Goal: Book appointment/travel/reservation

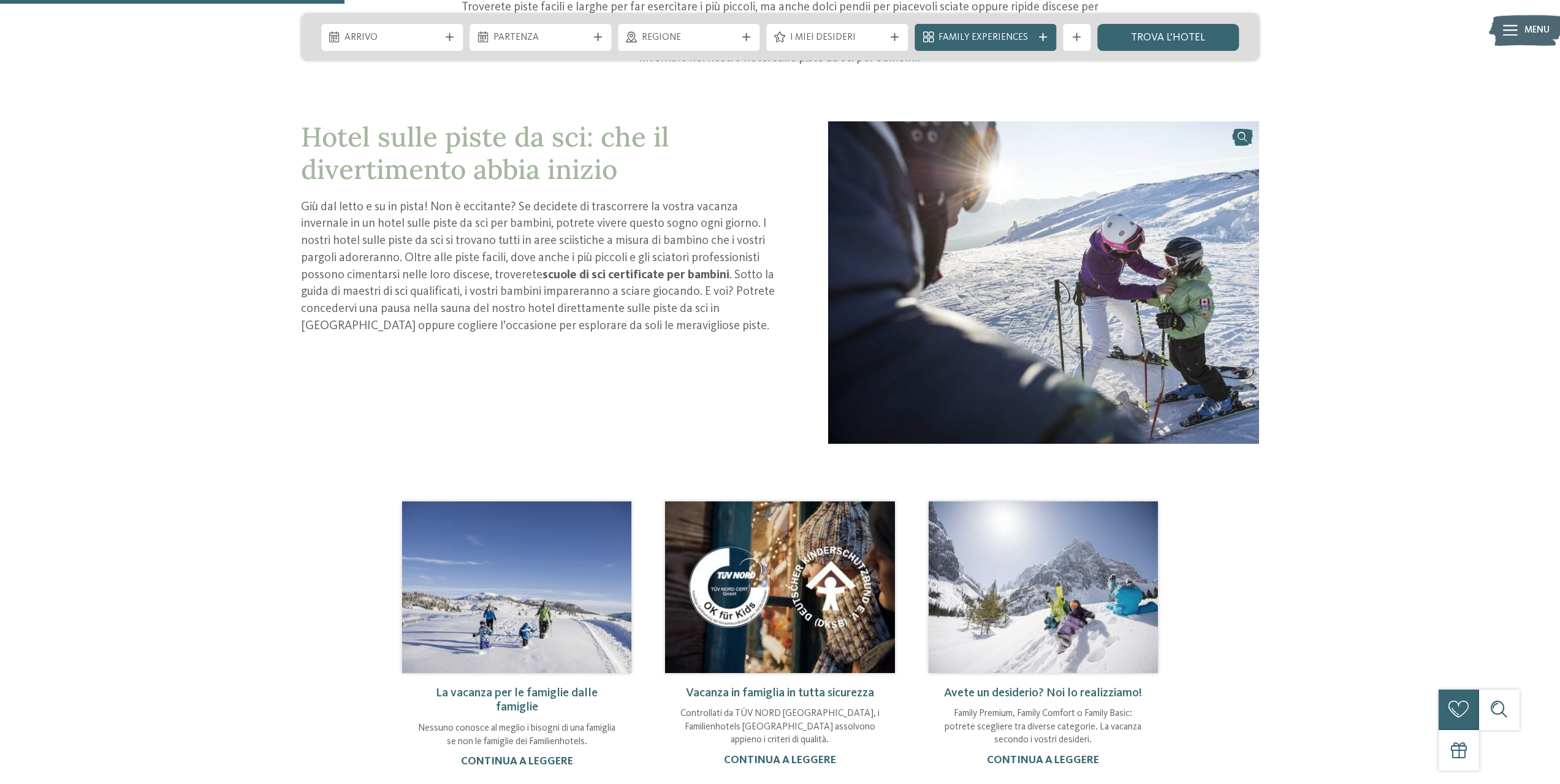
scroll to position [858, 0]
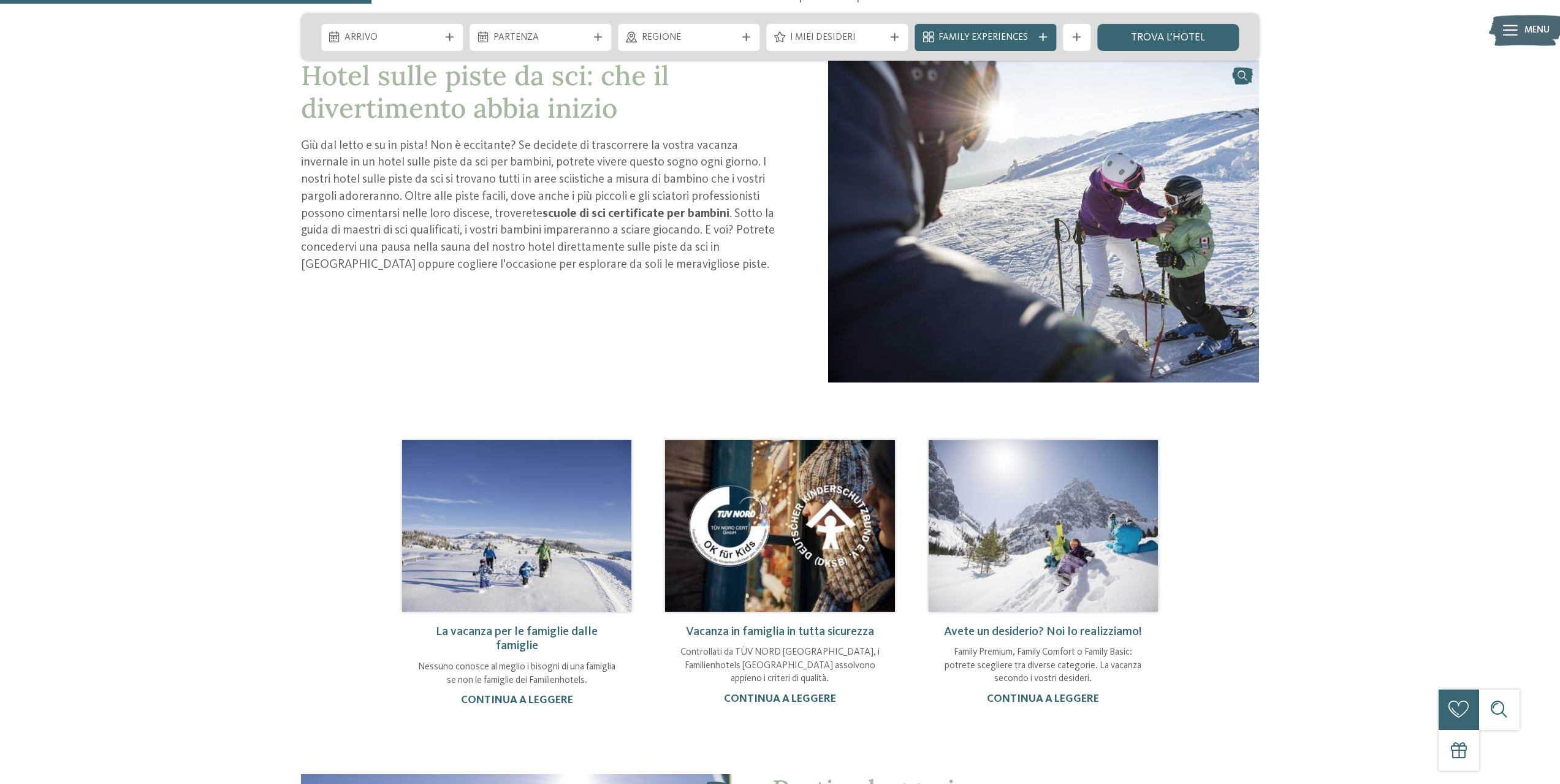
click at [514, 626] on link "La vacanza per le famiglie dalle famiglie" at bounding box center [516, 639] width 162 height 27
click at [1030, 626] on link "Avete un desiderio? Noi lo realizziamo!" at bounding box center [1042, 632] width 198 height 12
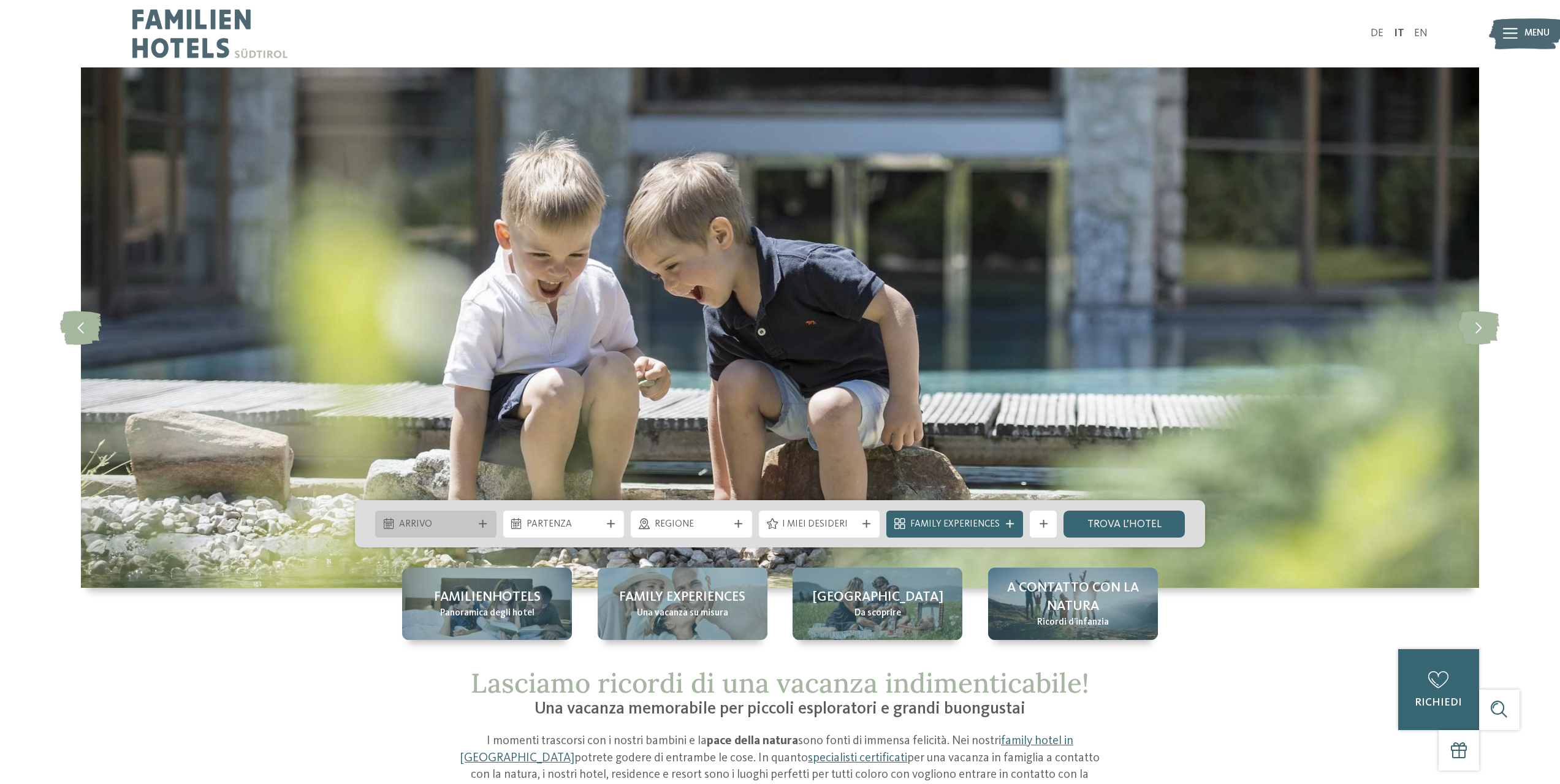
click at [482, 522] on icon at bounding box center [483, 524] width 8 height 8
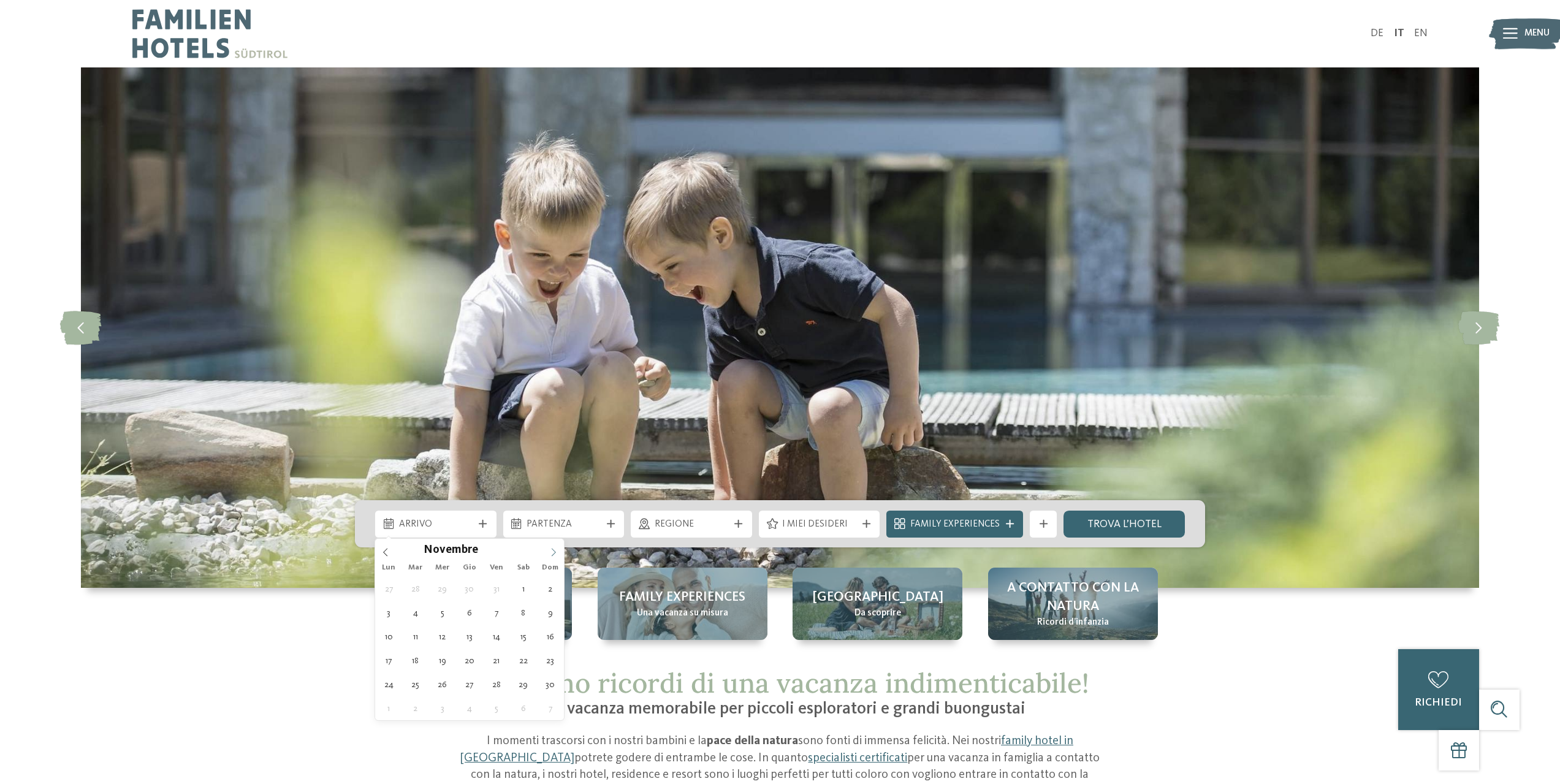
click at [553, 550] on icon at bounding box center [553, 552] width 9 height 9
type input "****"
click at [553, 550] on icon at bounding box center [553, 552] width 9 height 9
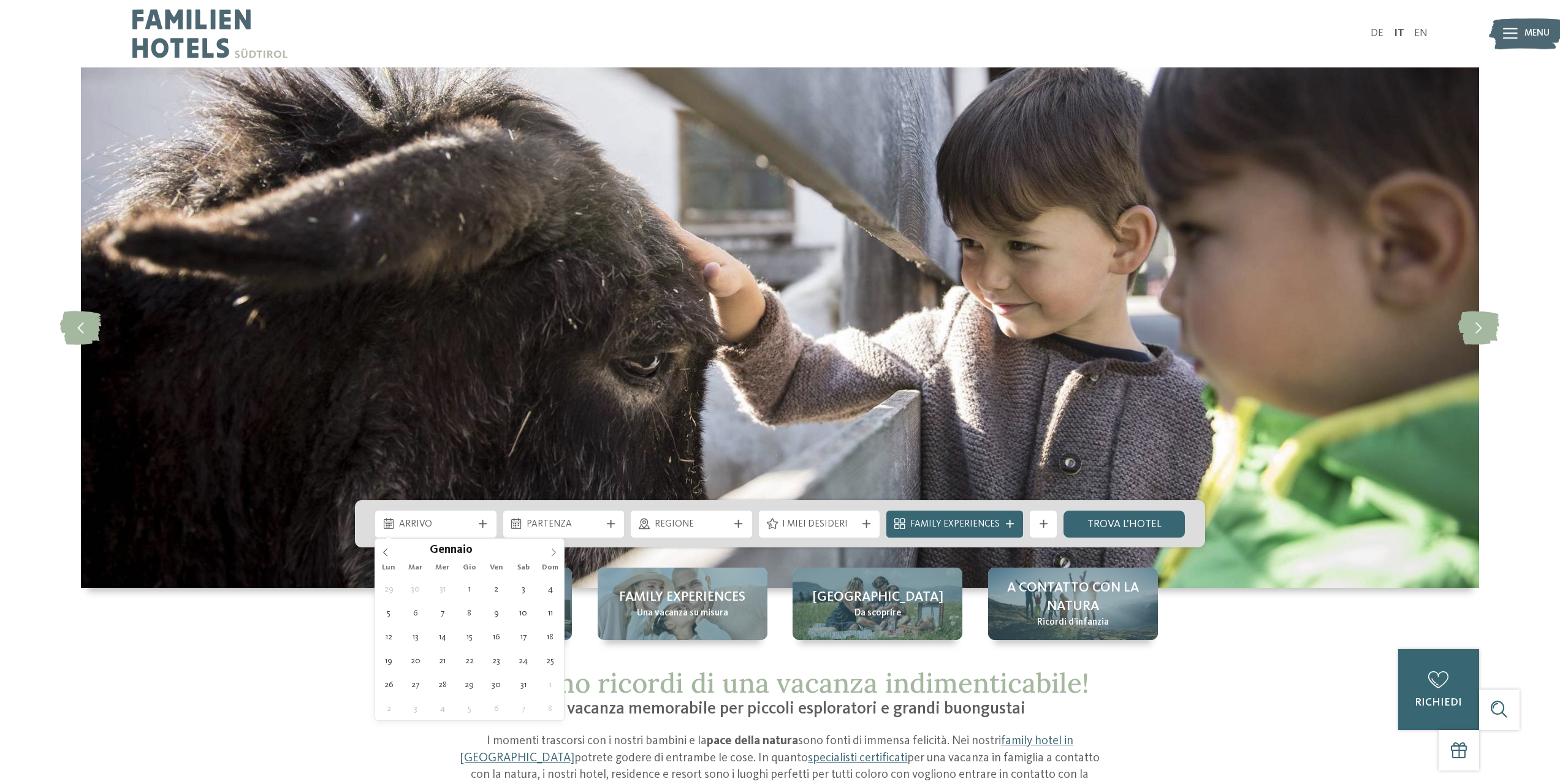
click at [553, 550] on icon at bounding box center [553, 552] width 9 height 9
type div "15.02.2026"
type input "****"
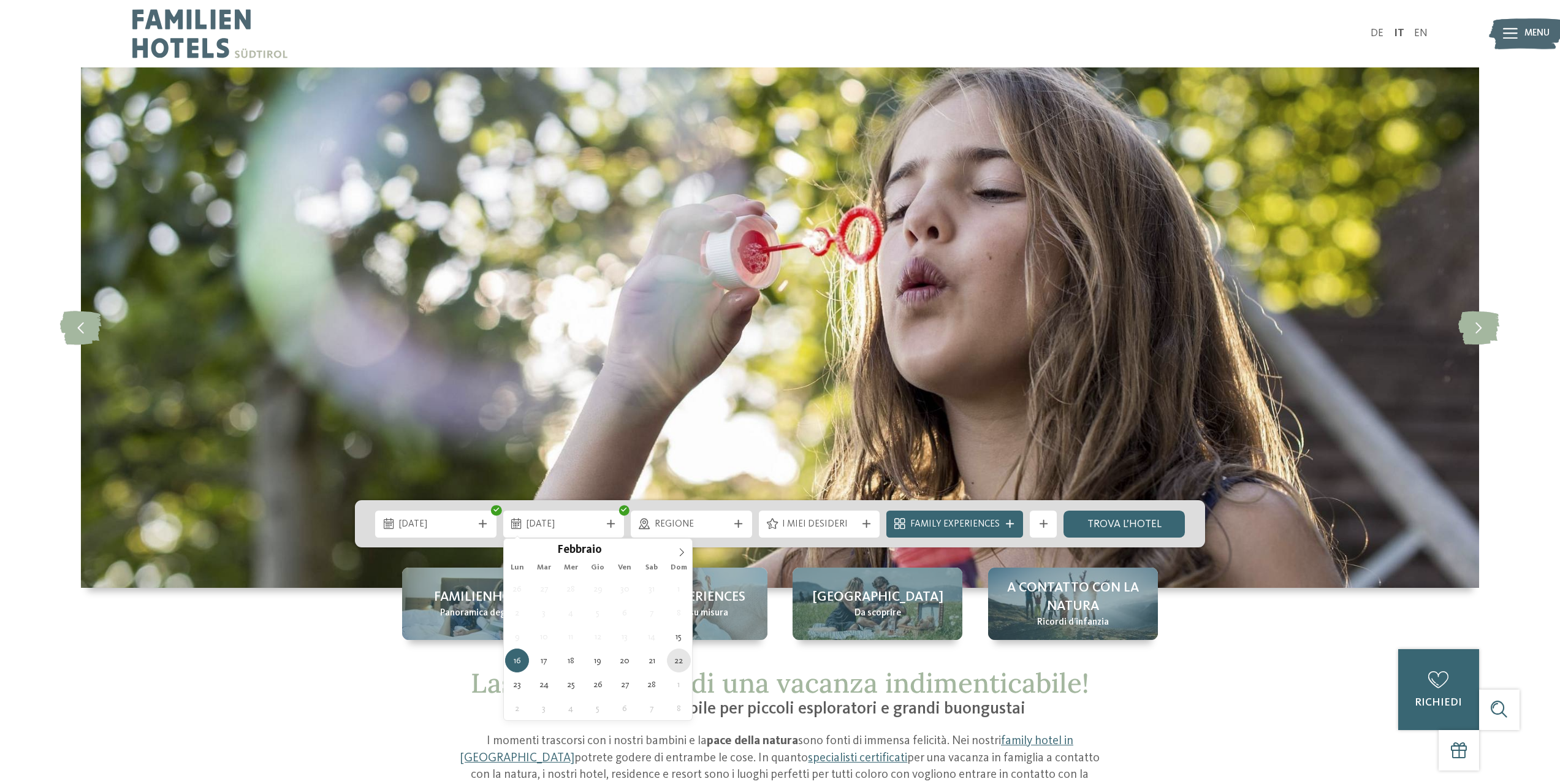
type div "22.02.2026"
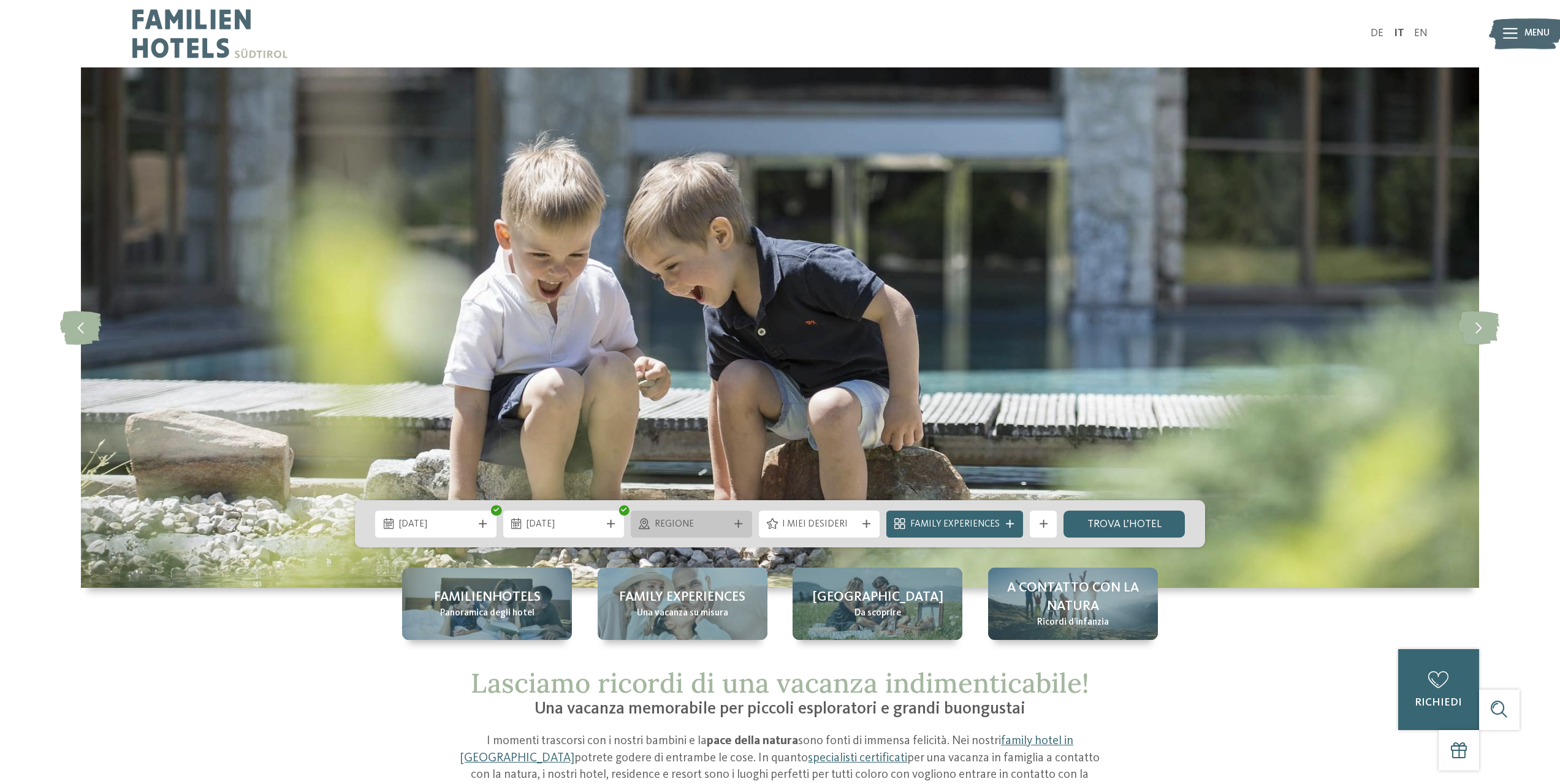
click at [742, 526] on icon at bounding box center [738, 524] width 8 height 8
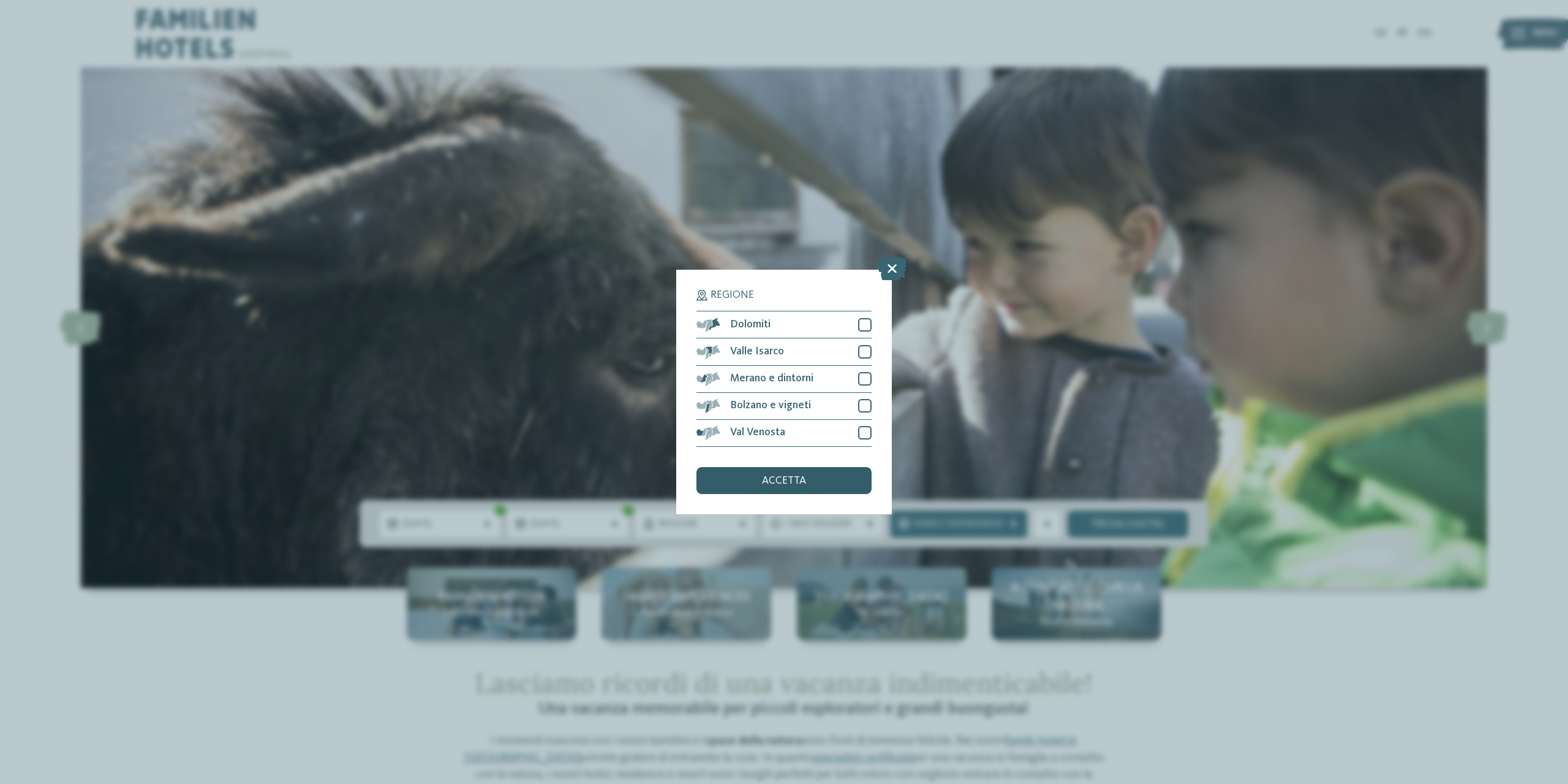
click at [789, 477] on span "accetta" at bounding box center [784, 481] width 44 height 11
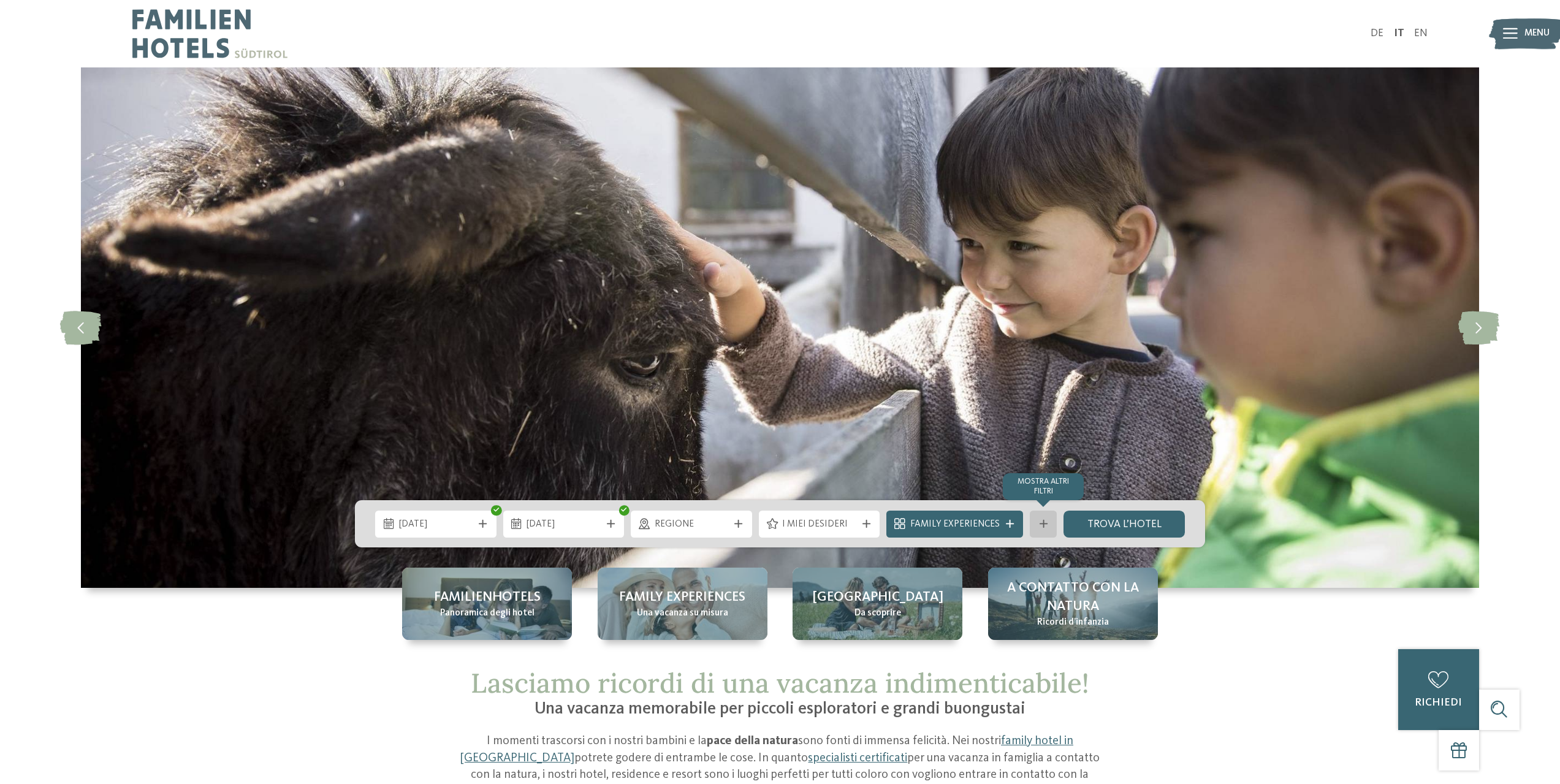
click at [1043, 524] on icon at bounding box center [1043, 524] width 8 height 8
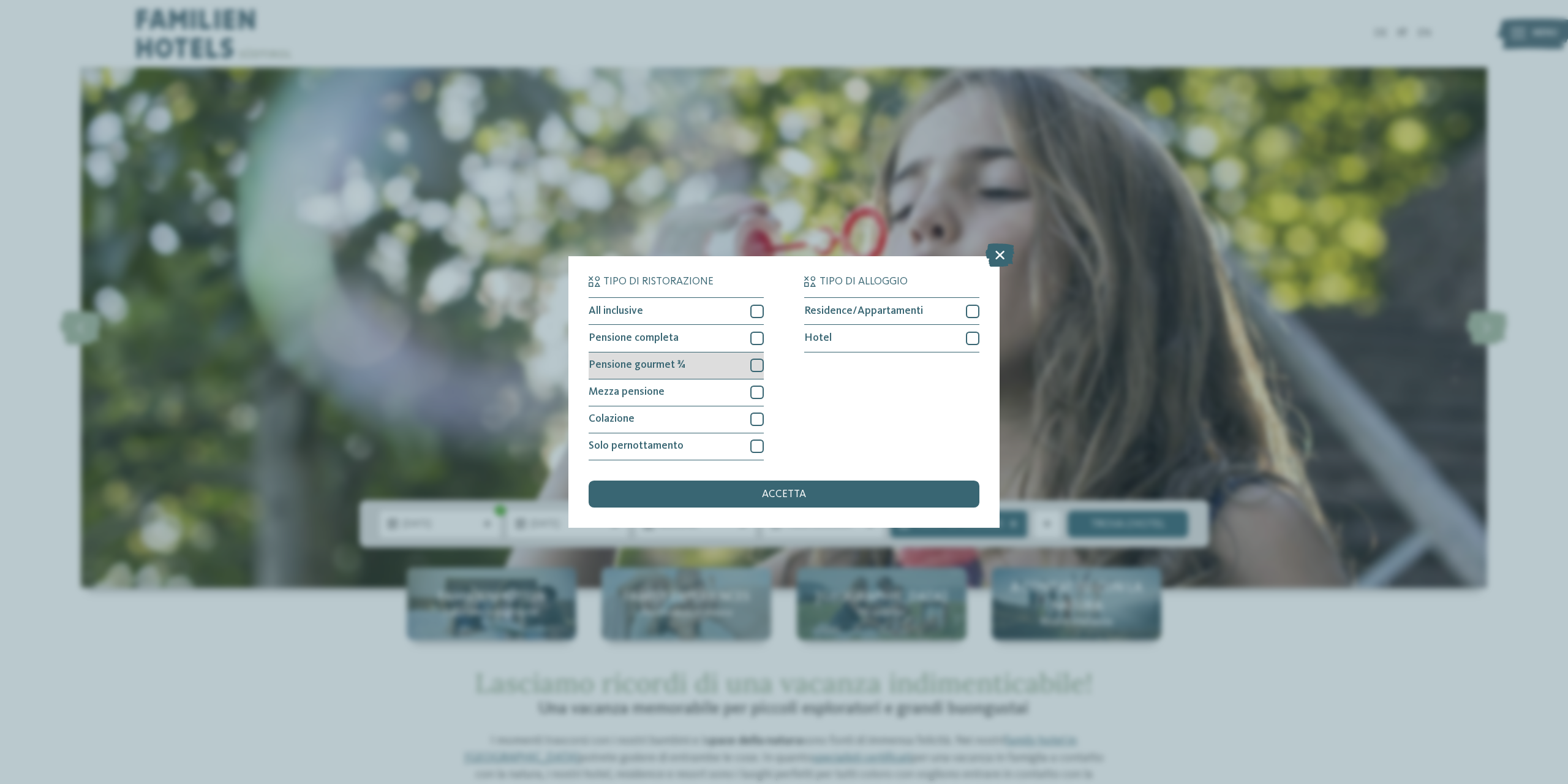
click at [757, 360] on div at bounding box center [757, 365] width 13 height 13
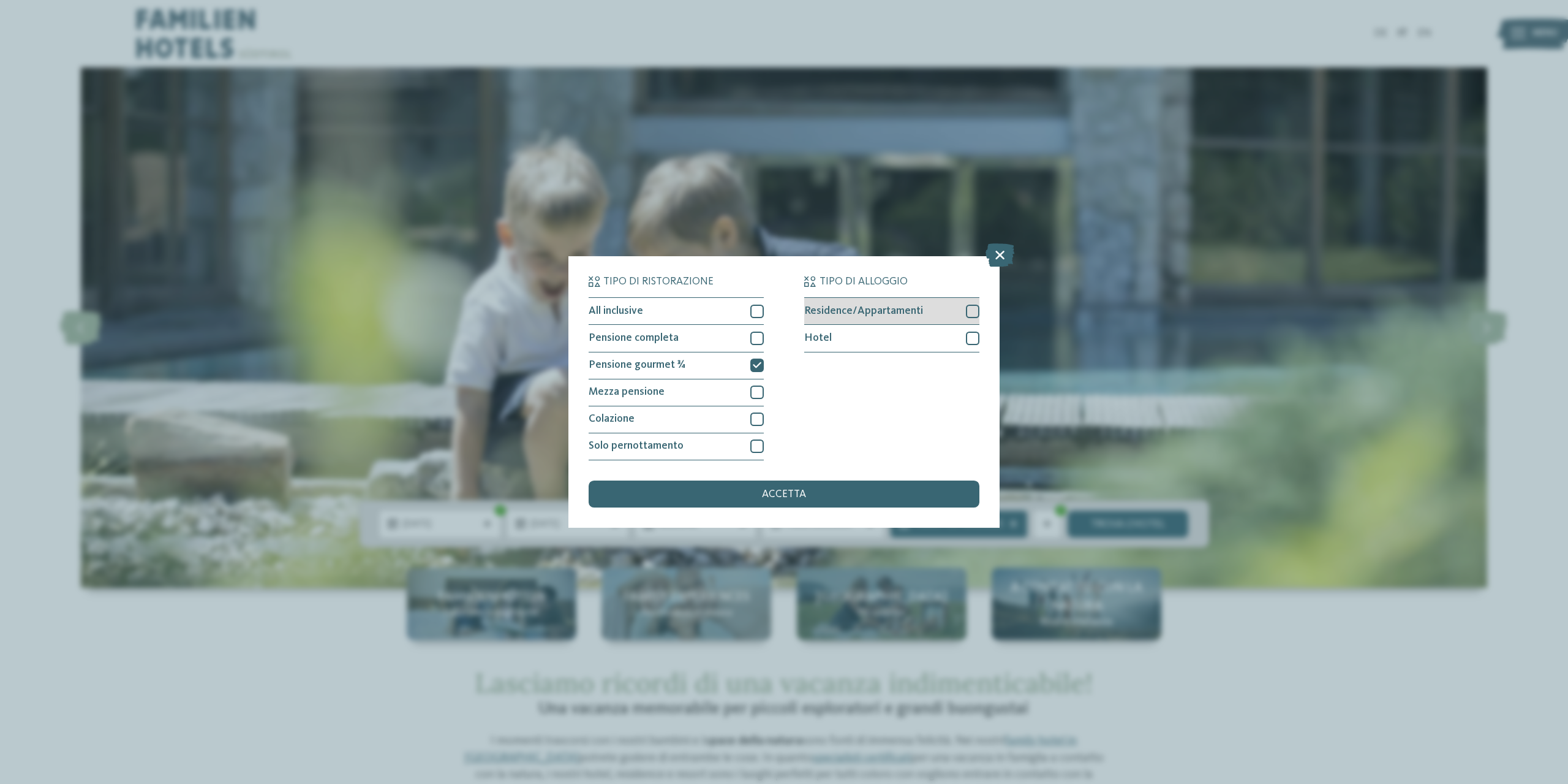
click at [972, 313] on div at bounding box center [973, 311] width 13 height 13
click at [811, 492] on div "accetta" at bounding box center [784, 494] width 390 height 27
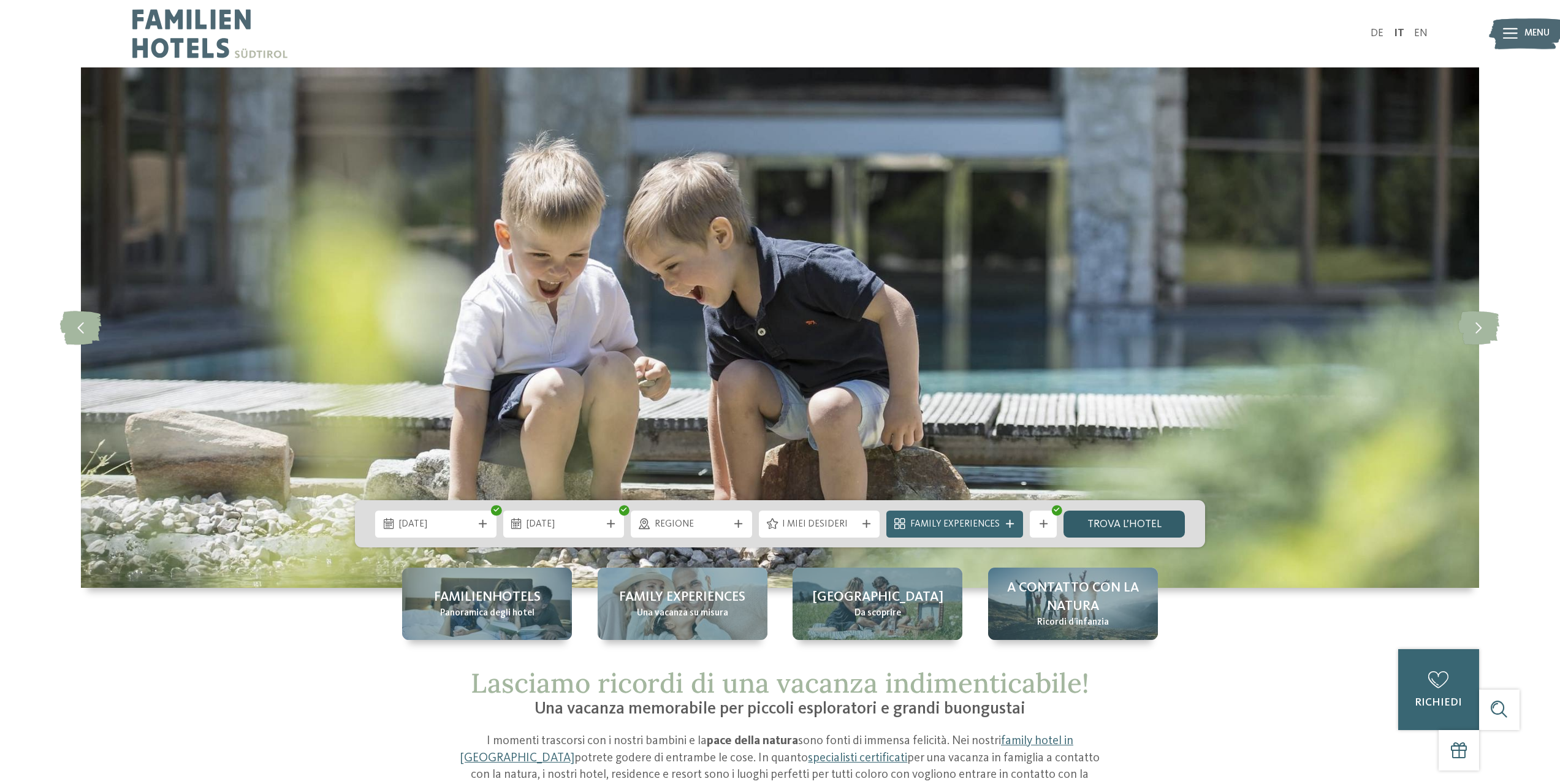
click at [1129, 518] on link "trova l’hotel" at bounding box center [1124, 524] width 121 height 27
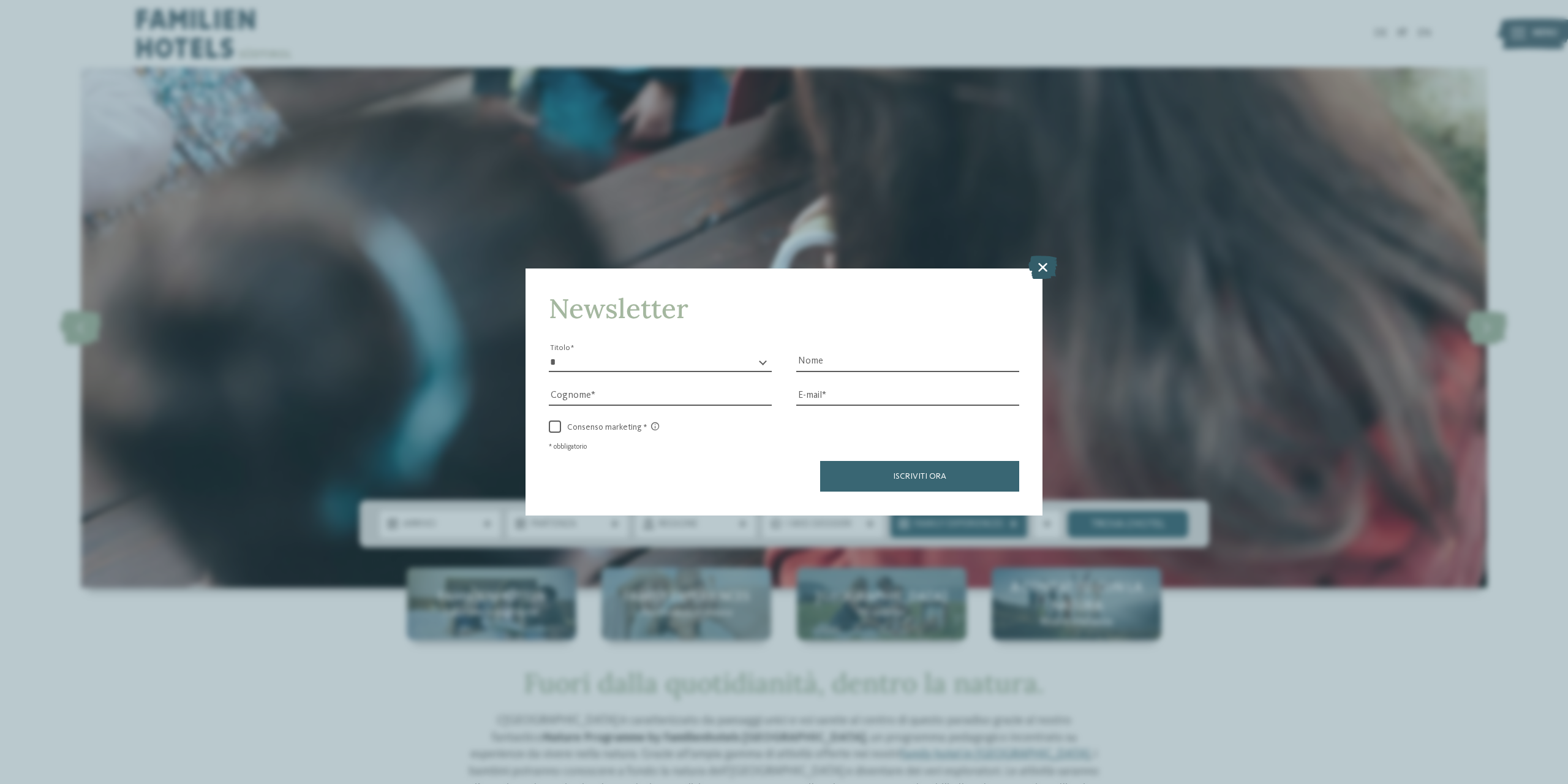
click at [1042, 269] on icon at bounding box center [1043, 267] width 29 height 23
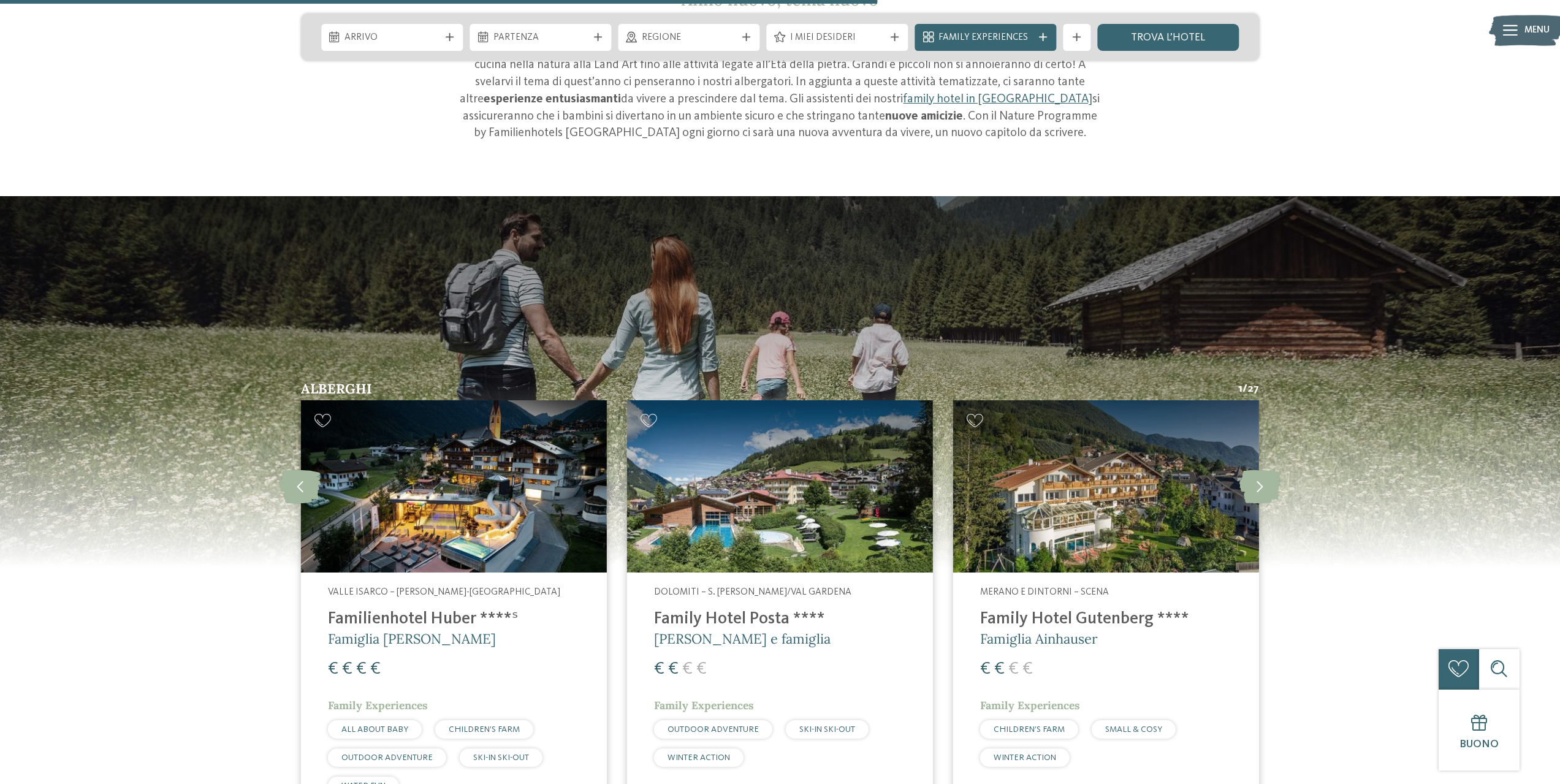
scroll to position [1716, 0]
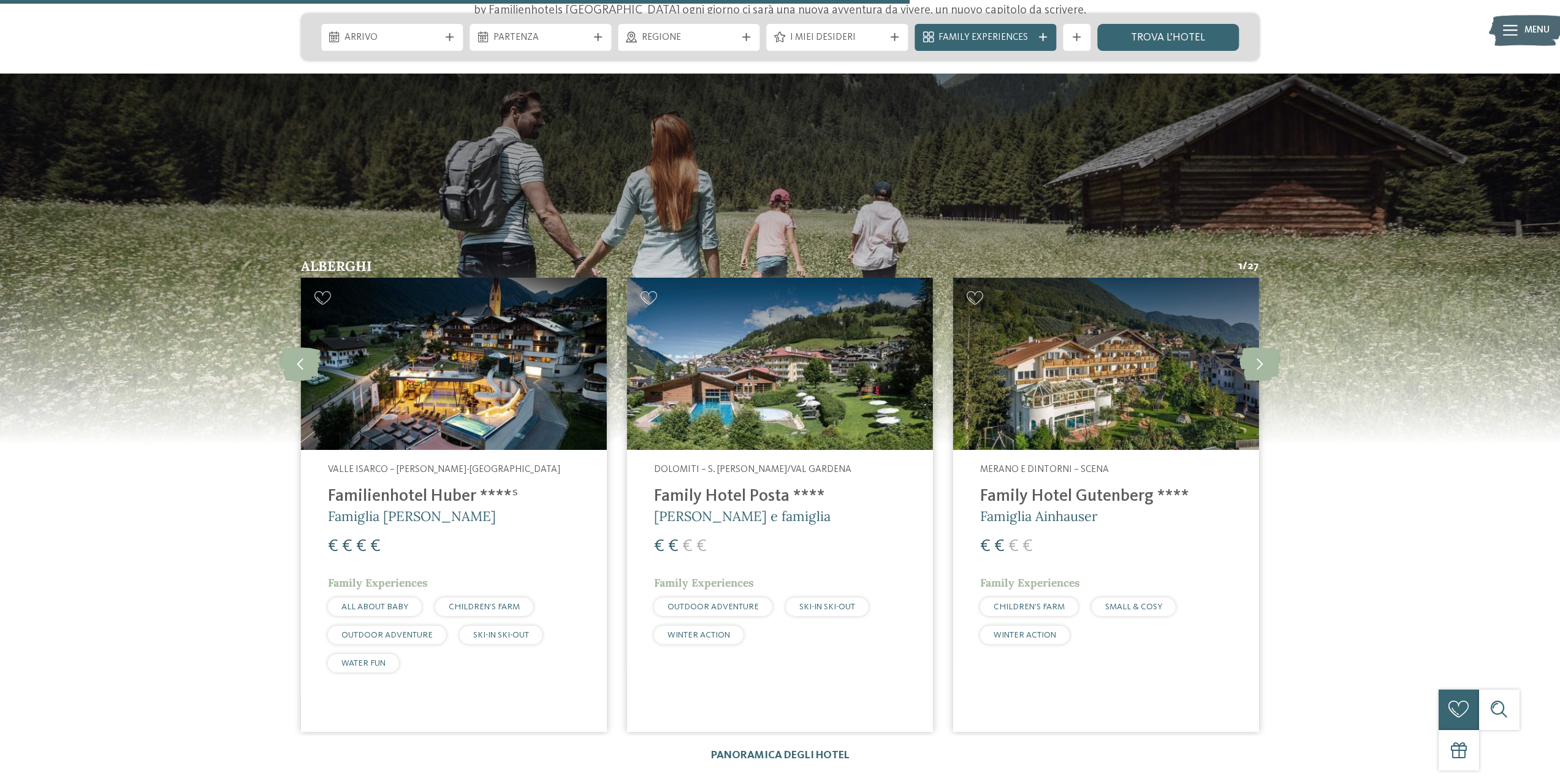
click at [743, 487] on h4 "Family Hotel Posta ****" at bounding box center [779, 497] width 252 height 20
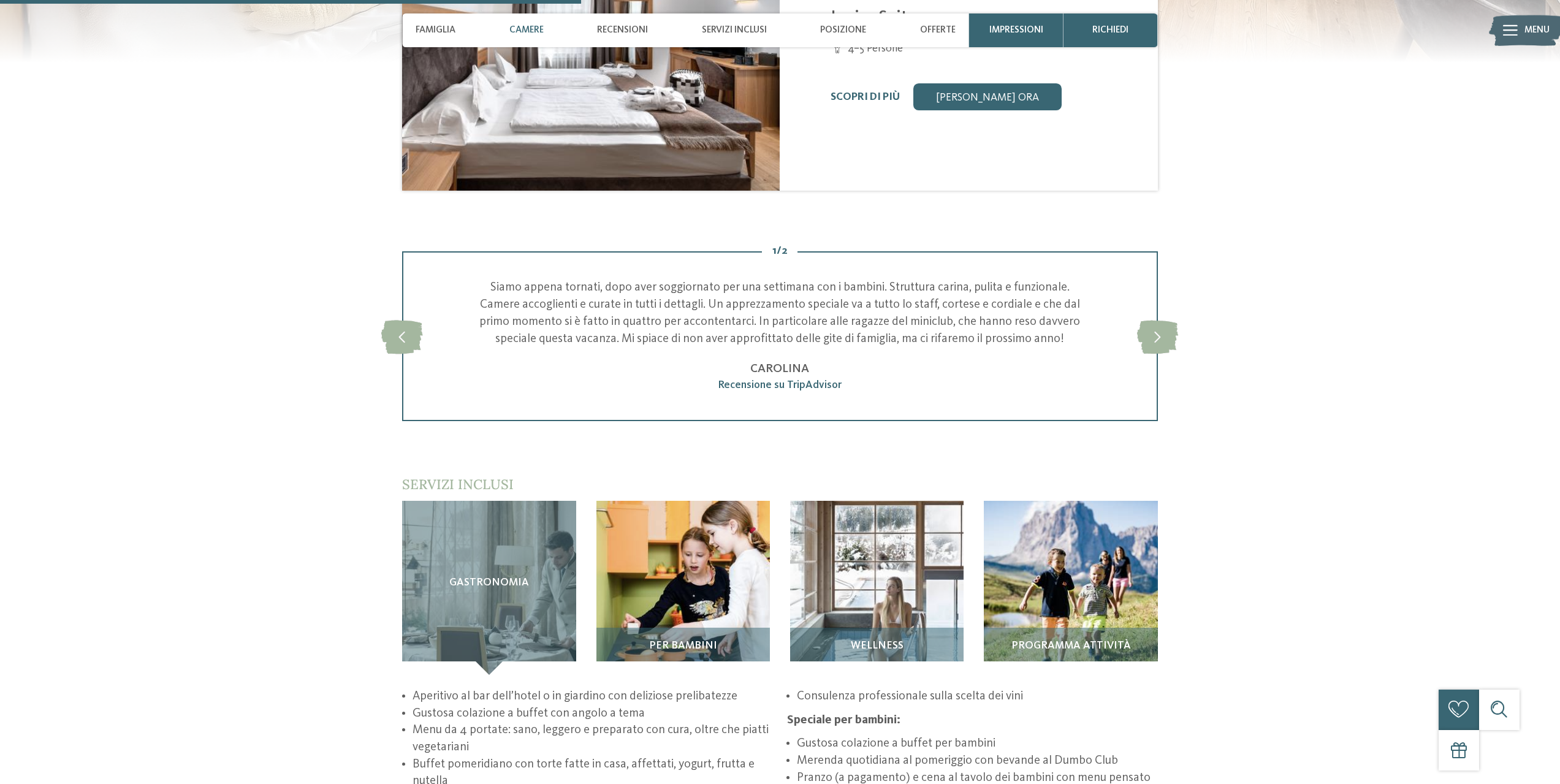
scroll to position [1532, 0]
